Goal: Task Accomplishment & Management: Use online tool/utility

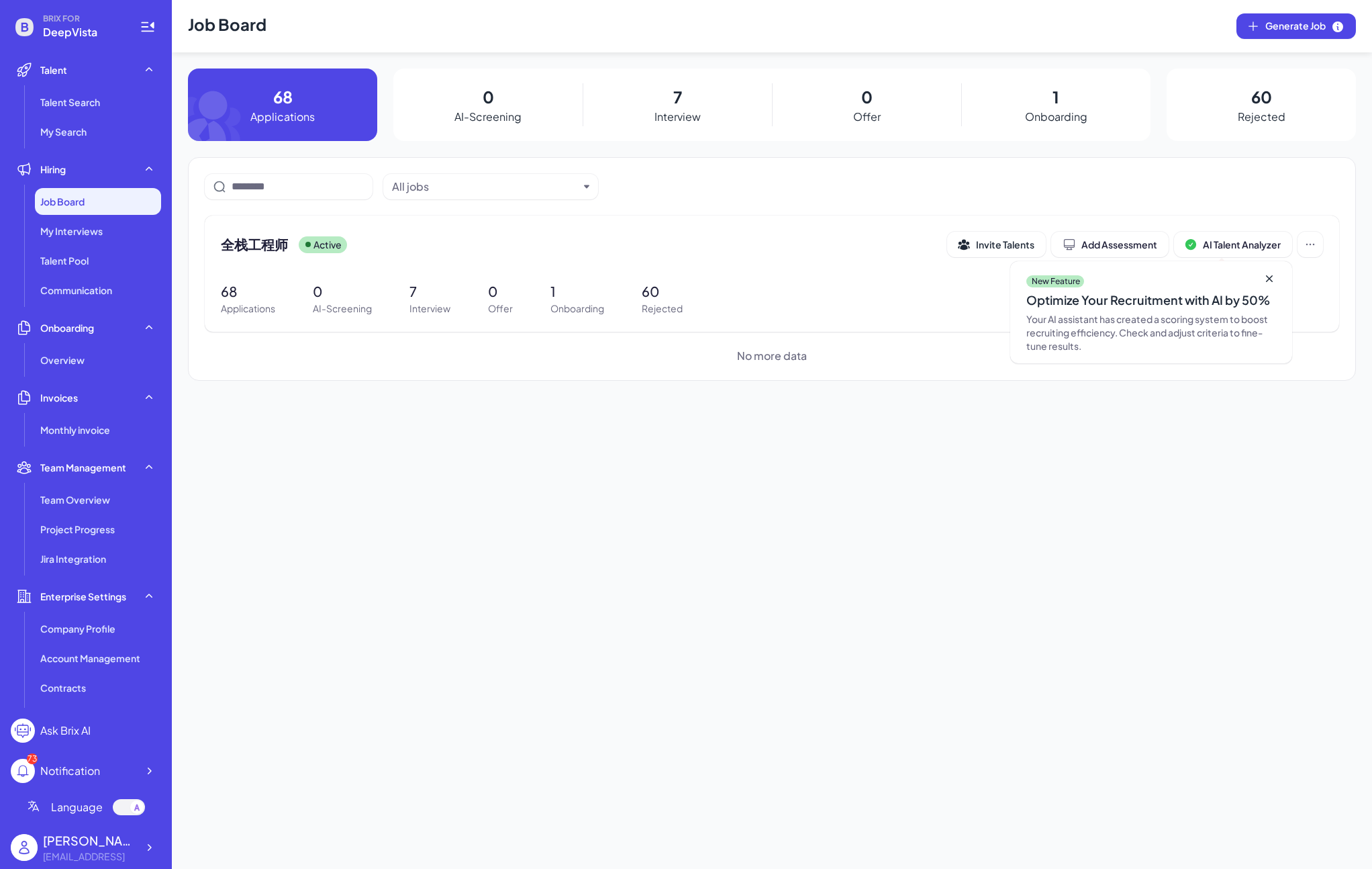
click at [714, 91] on div "7 Interview" at bounding box center [677, 104] width 190 height 72
click at [688, 100] on div "7 Interview" at bounding box center [677, 104] width 190 height 72
click at [235, 241] on span "全栈工程师" at bounding box center [254, 245] width 67 height 19
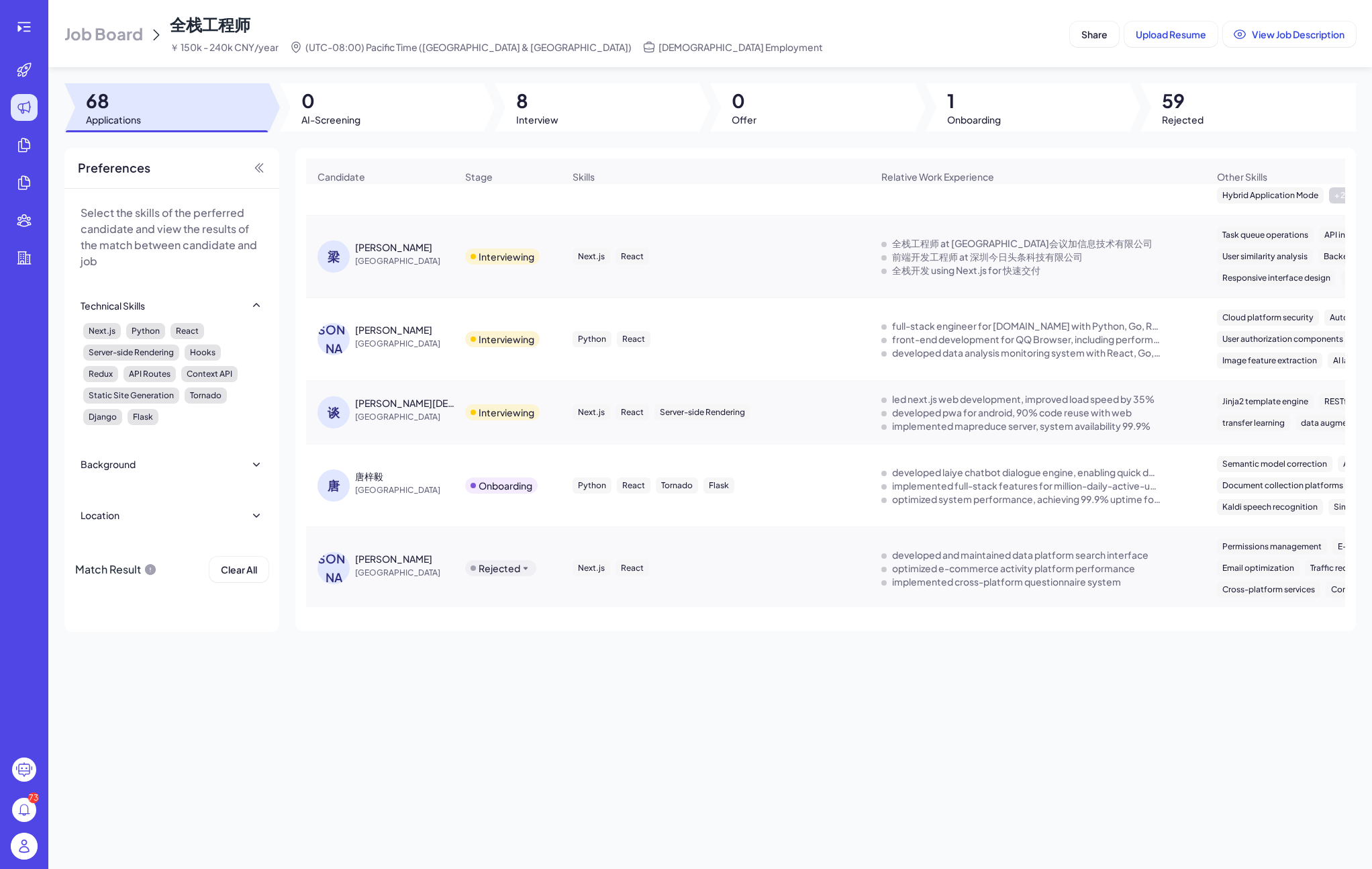
scroll to position [375, 0]
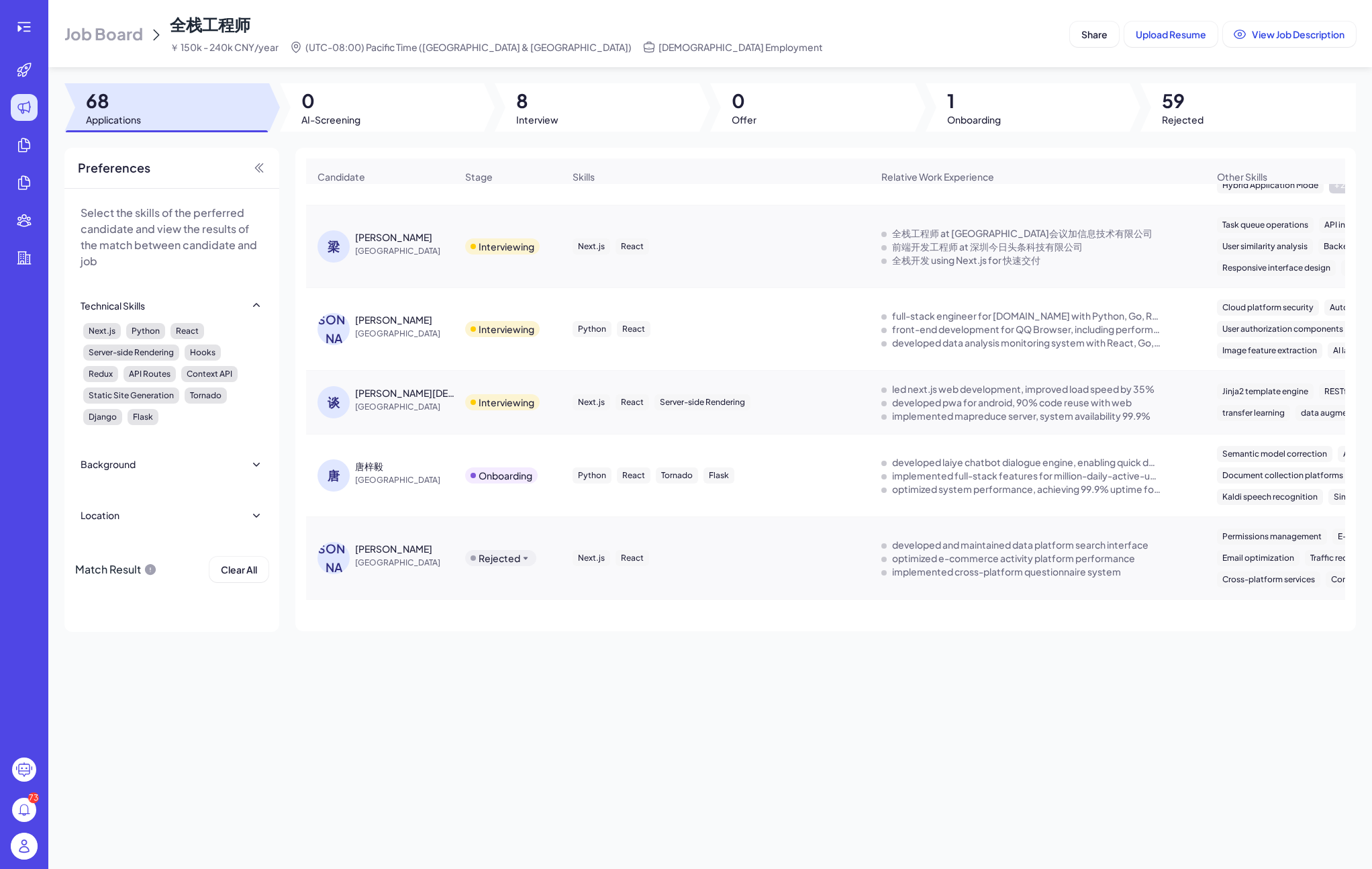
click at [336, 409] on div "谈" at bounding box center [333, 402] width 32 height 32
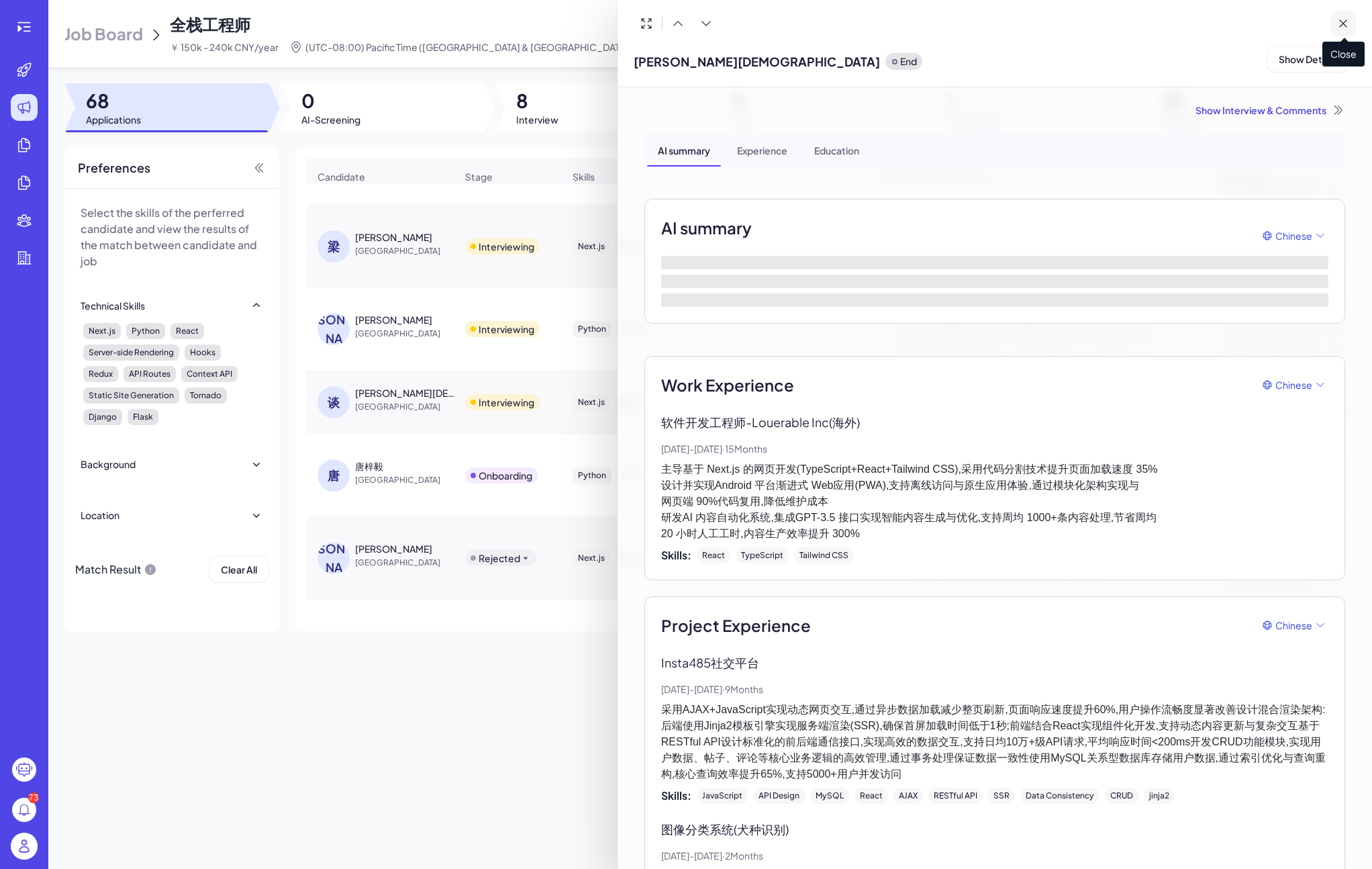
click at [1341, 24] on icon at bounding box center [1343, 24] width 14 height 14
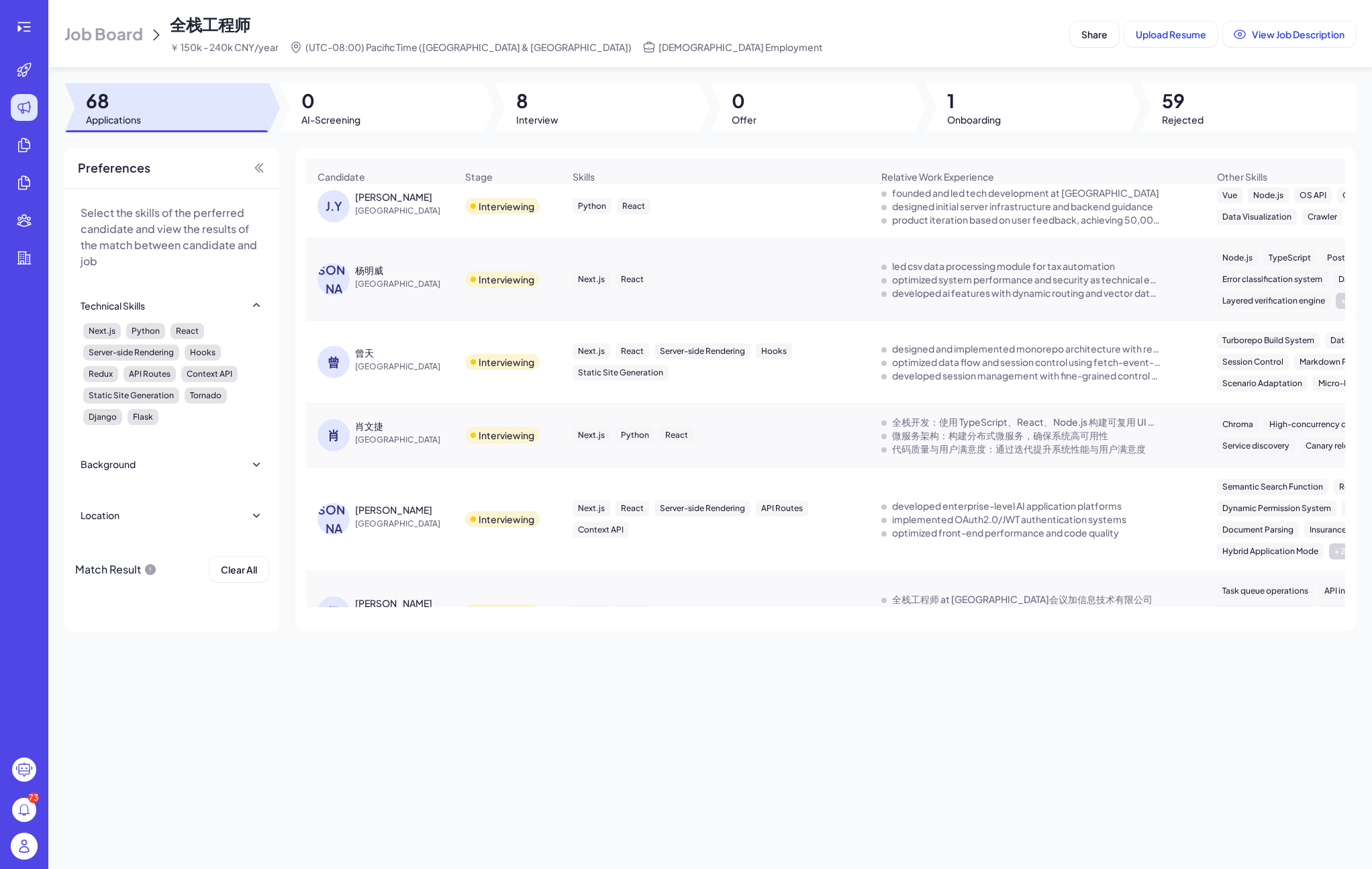
scroll to position [0, 0]
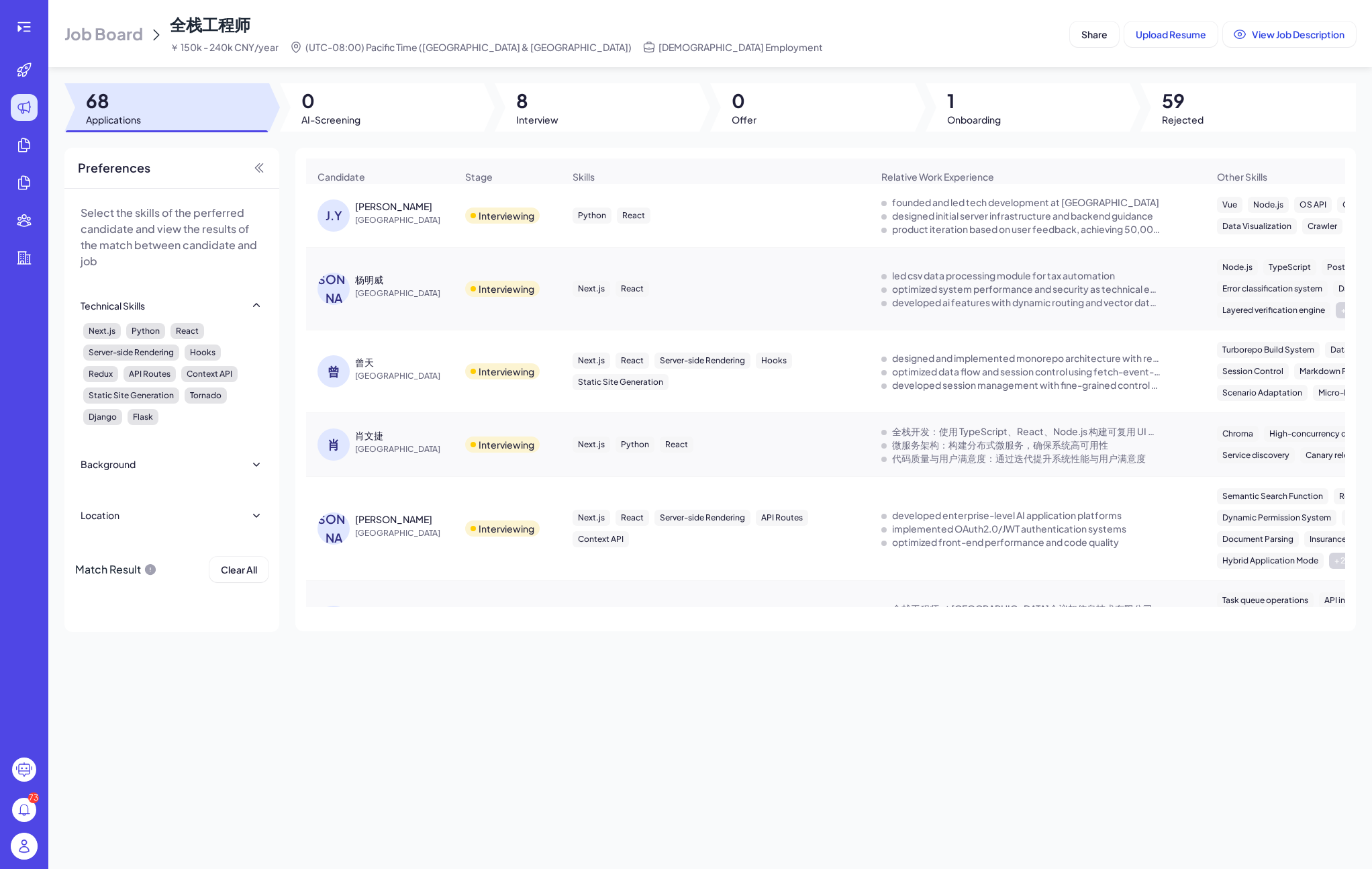
click at [129, 113] on span "Applications" at bounding box center [113, 119] width 55 height 14
click at [1271, 40] on button "View Job Description" at bounding box center [1289, 34] width 133 height 25
click at [363, 213] on div "[PERSON_NAME]" at bounding box center [393, 206] width 77 height 14
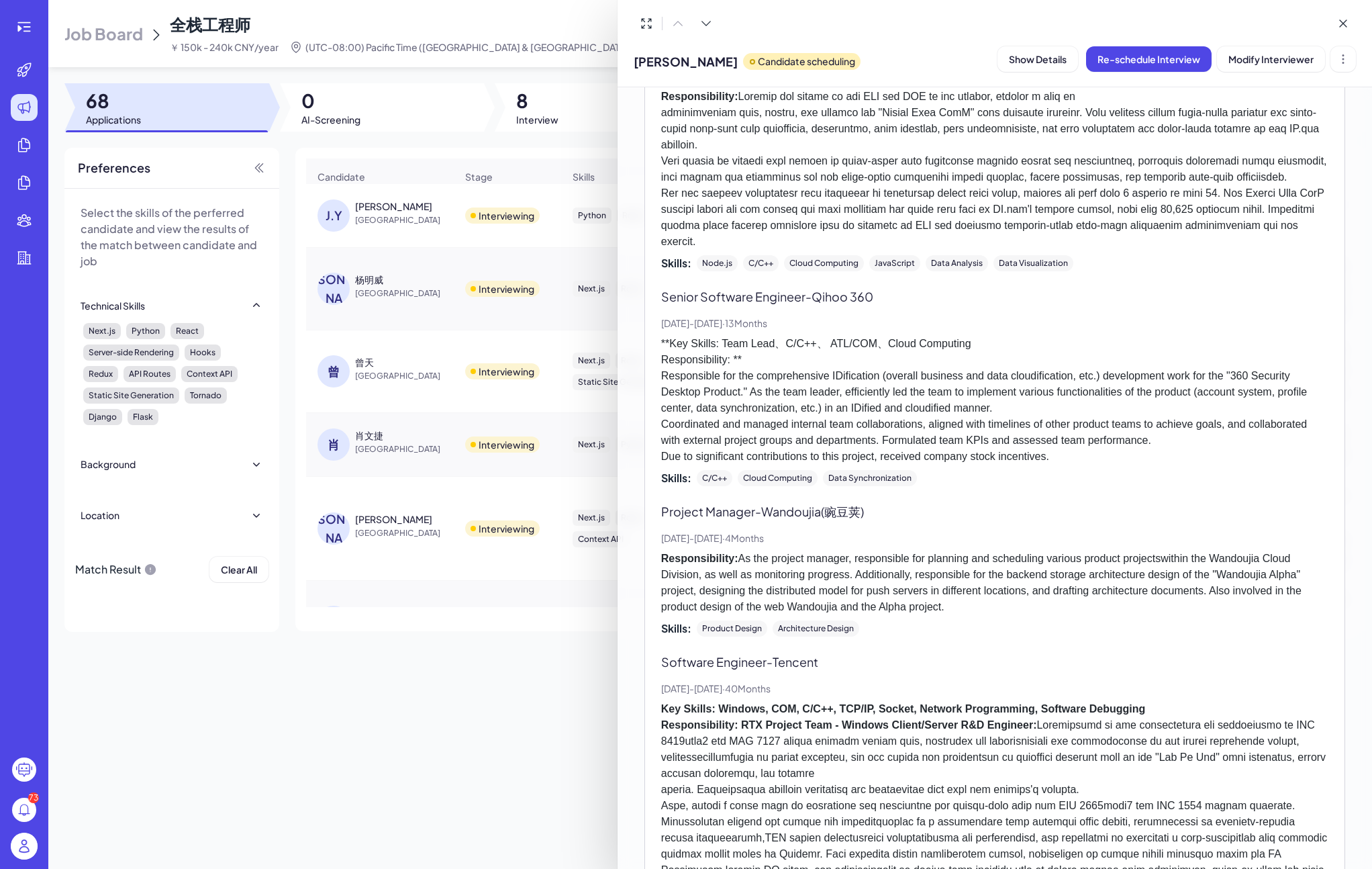
scroll to position [197, 0]
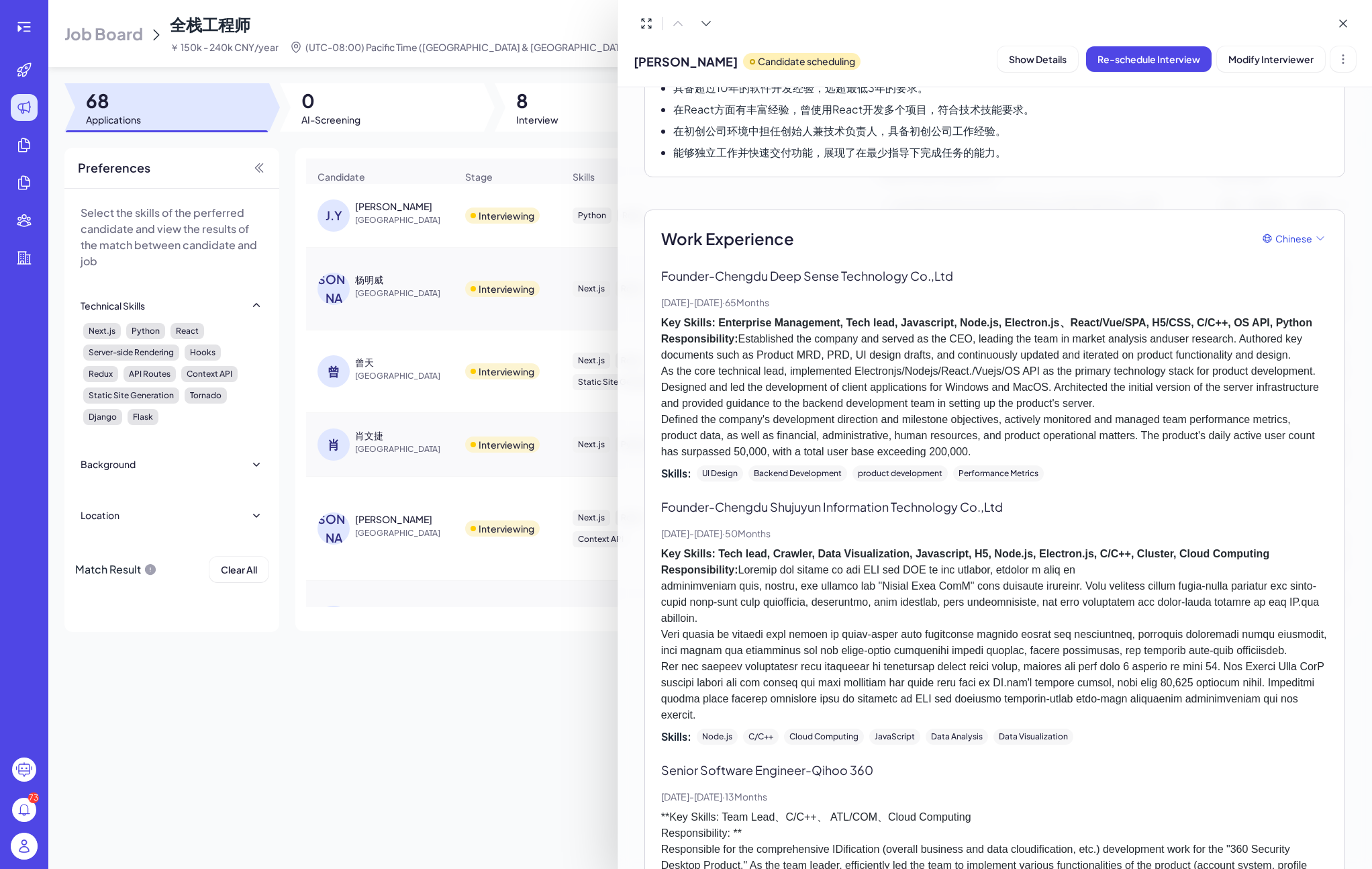
click at [484, 259] on div at bounding box center [686, 434] width 1372 height 869
